Goal: Information Seeking & Learning: Learn about a topic

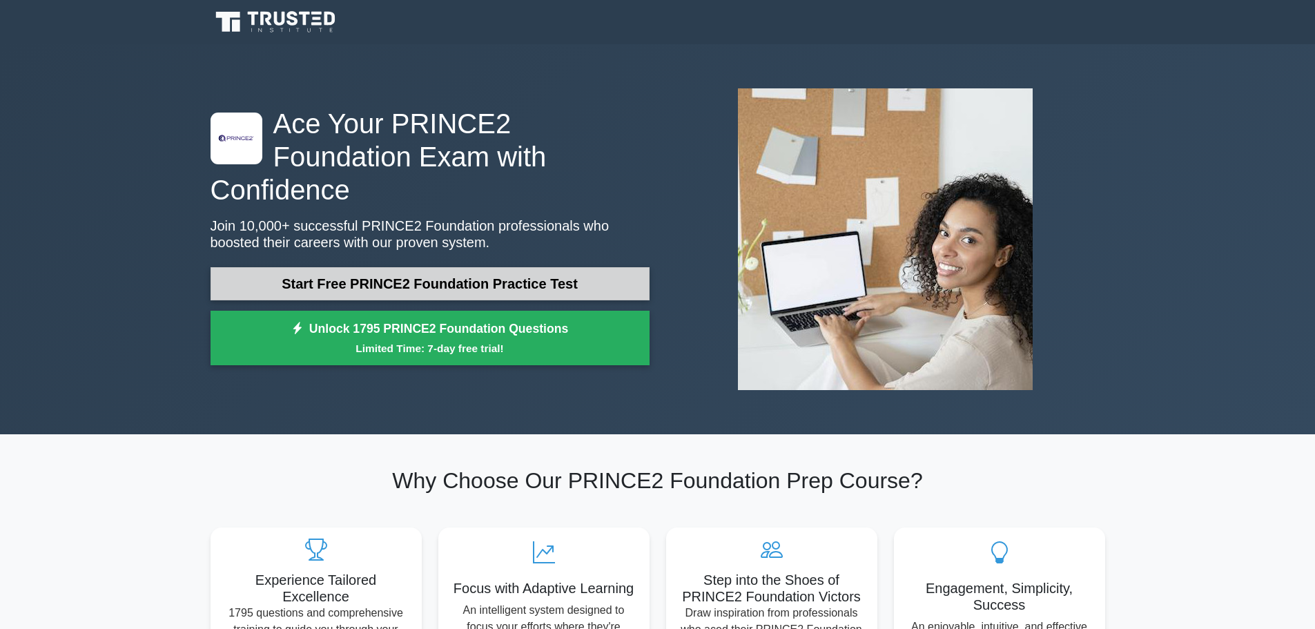
click at [449, 267] on link "Start Free PRINCE2 Foundation Practice Test" at bounding box center [430, 283] width 439 height 33
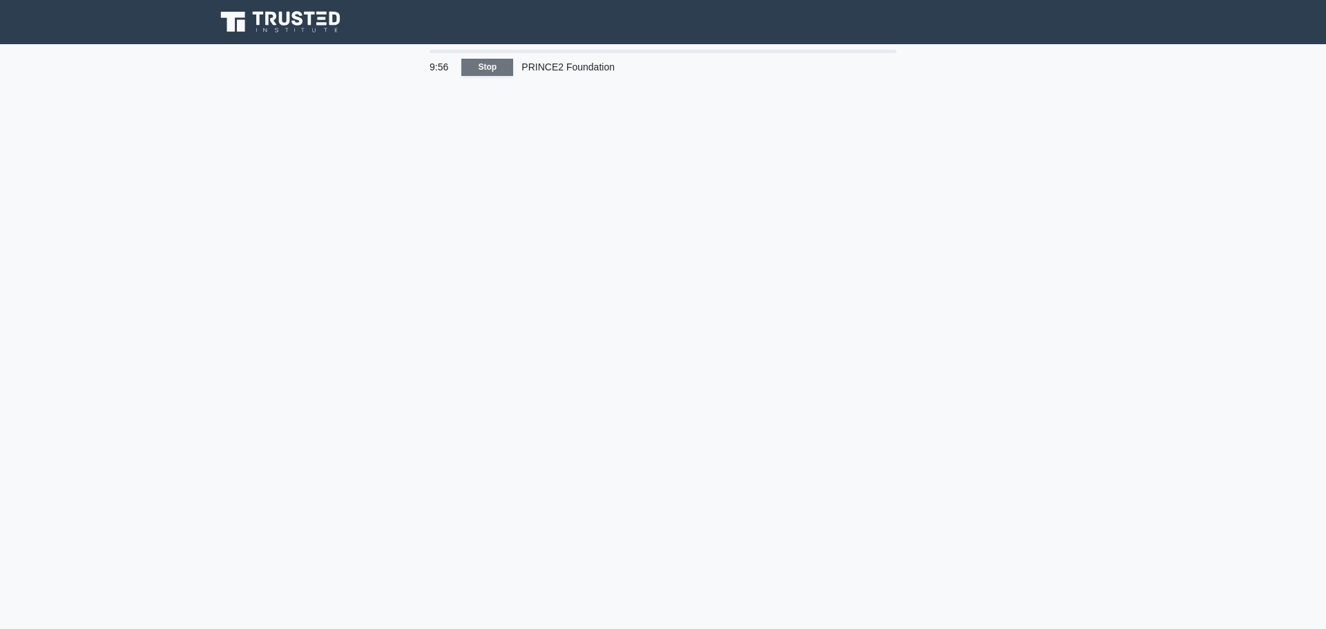
click at [487, 65] on link "Stop" at bounding box center [487, 67] width 52 height 17
